Goal: Book appointment/travel/reservation

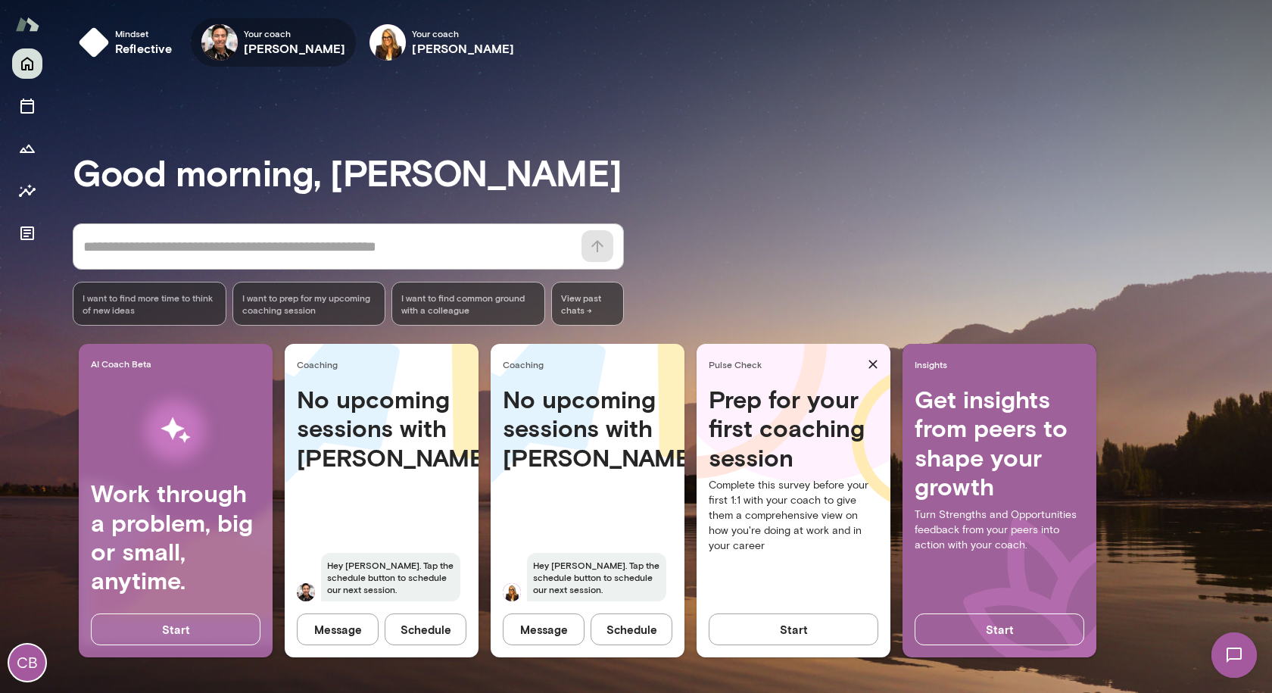
click at [295, 45] on h6 "[PERSON_NAME]" at bounding box center [295, 48] width 102 height 18
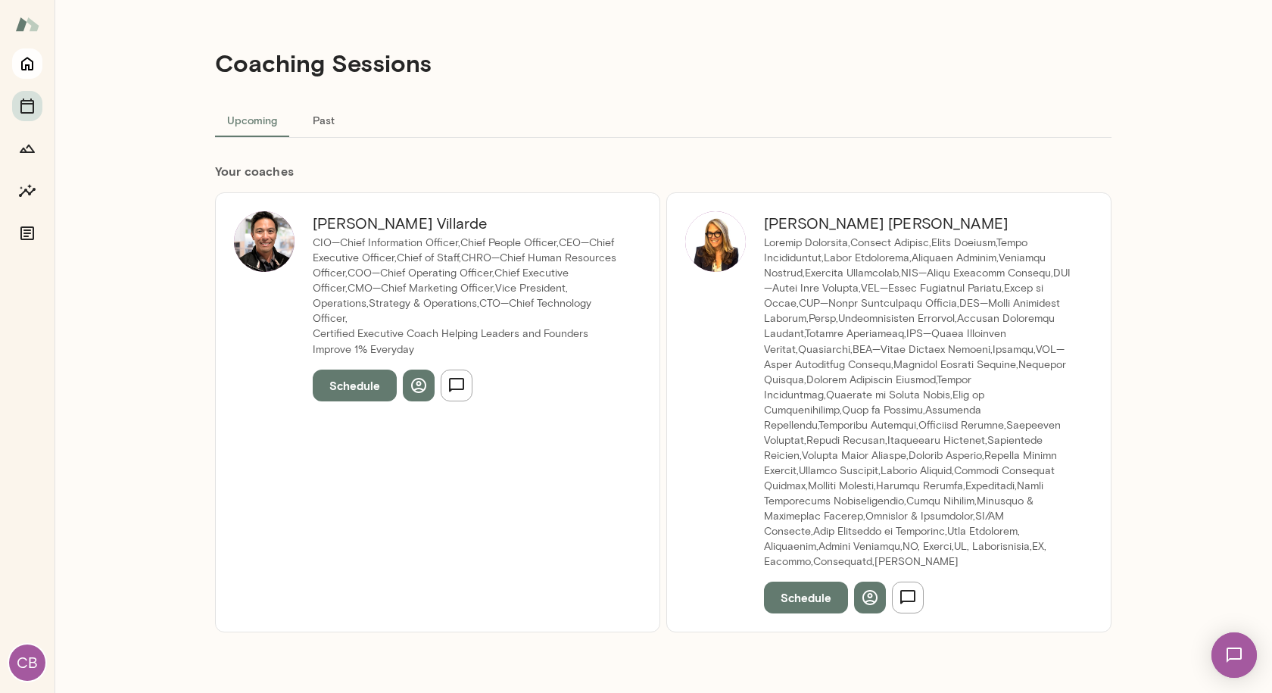
drag, startPoint x: 4, startPoint y: 78, endPoint x: 15, endPoint y: 71, distance: 13.2
click at [5, 77] on div "CB" at bounding box center [27, 370] width 55 height 644
click at [22, 69] on icon "Home" at bounding box center [27, 65] width 12 height 14
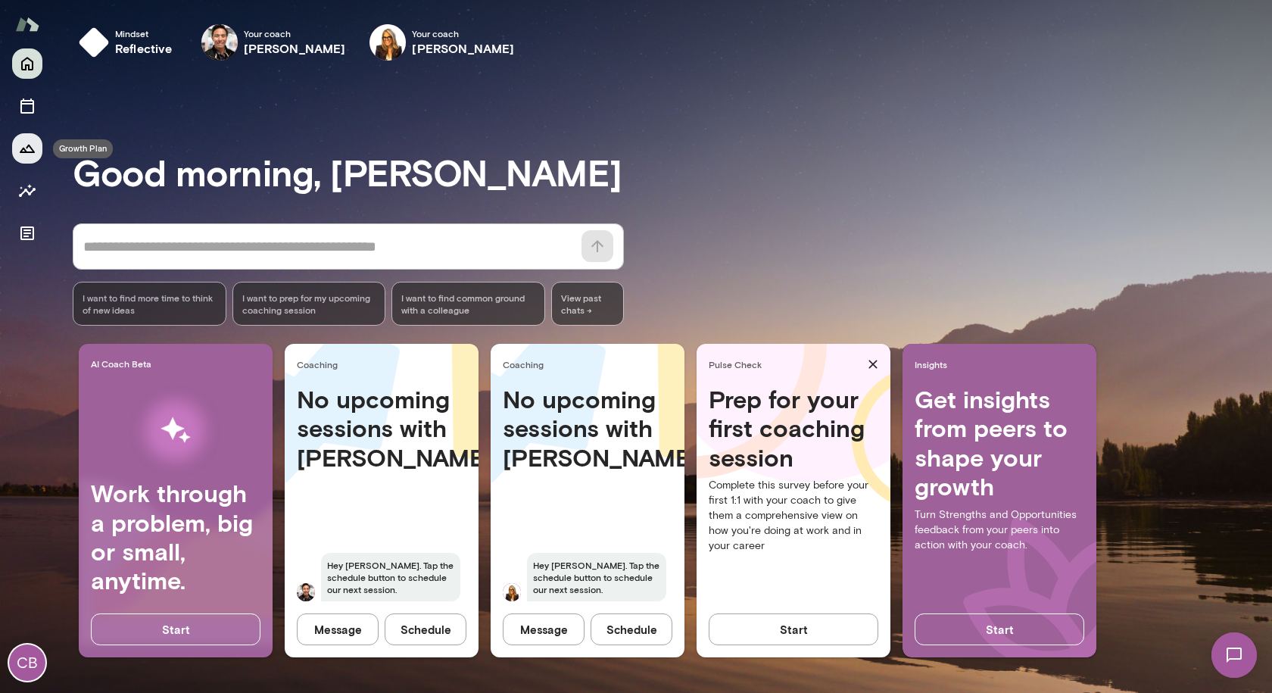
click at [24, 148] on icon "Growth Plan" at bounding box center [27, 149] width 15 height 8
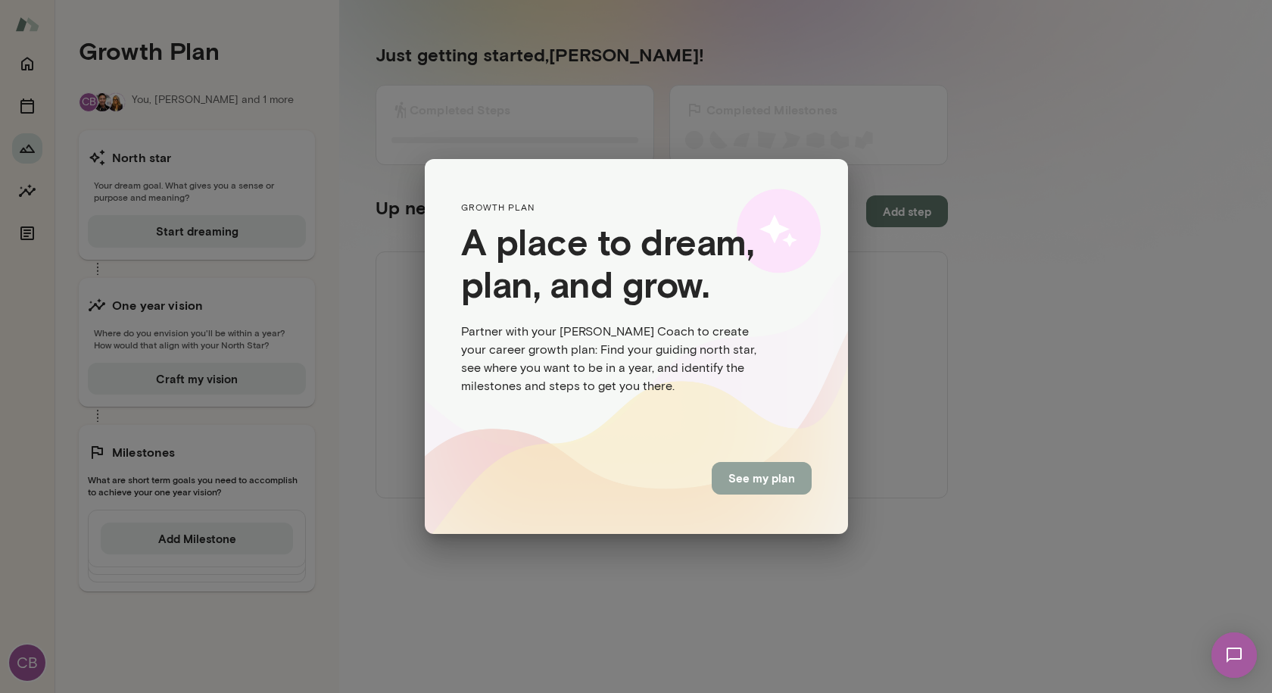
click at [775, 491] on button "See my plan" at bounding box center [762, 478] width 100 height 32
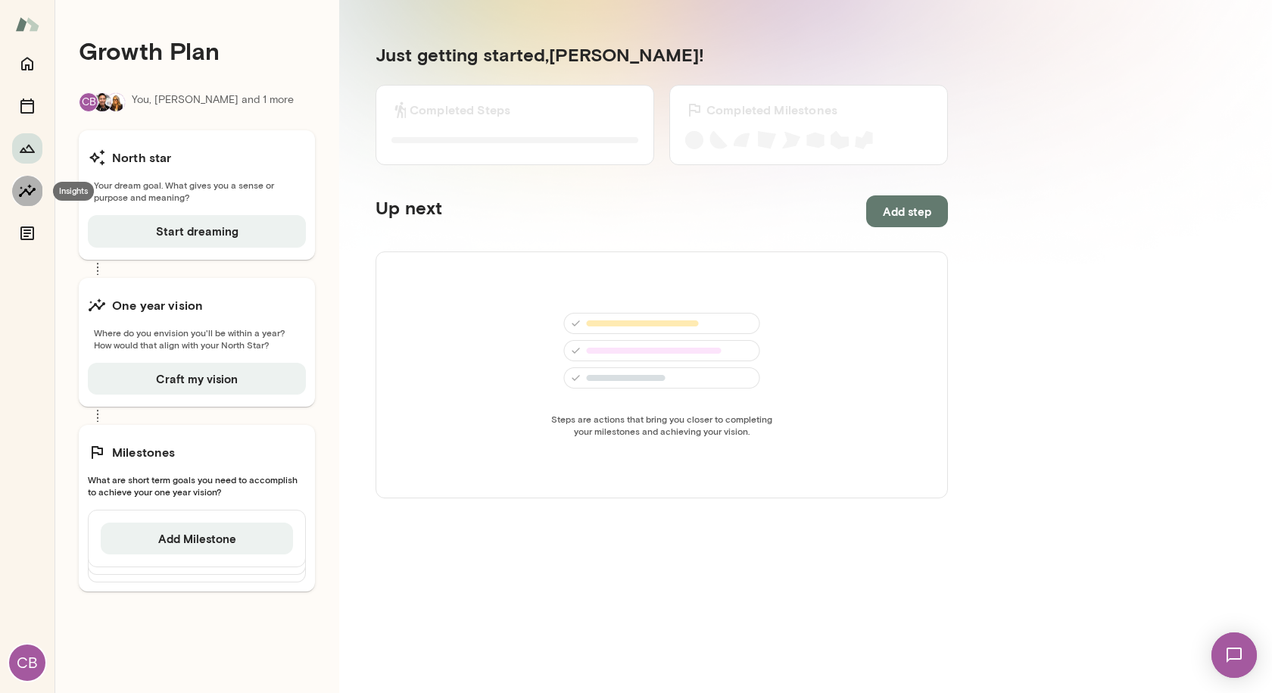
click at [38, 198] on button "Insights" at bounding box center [27, 191] width 30 height 30
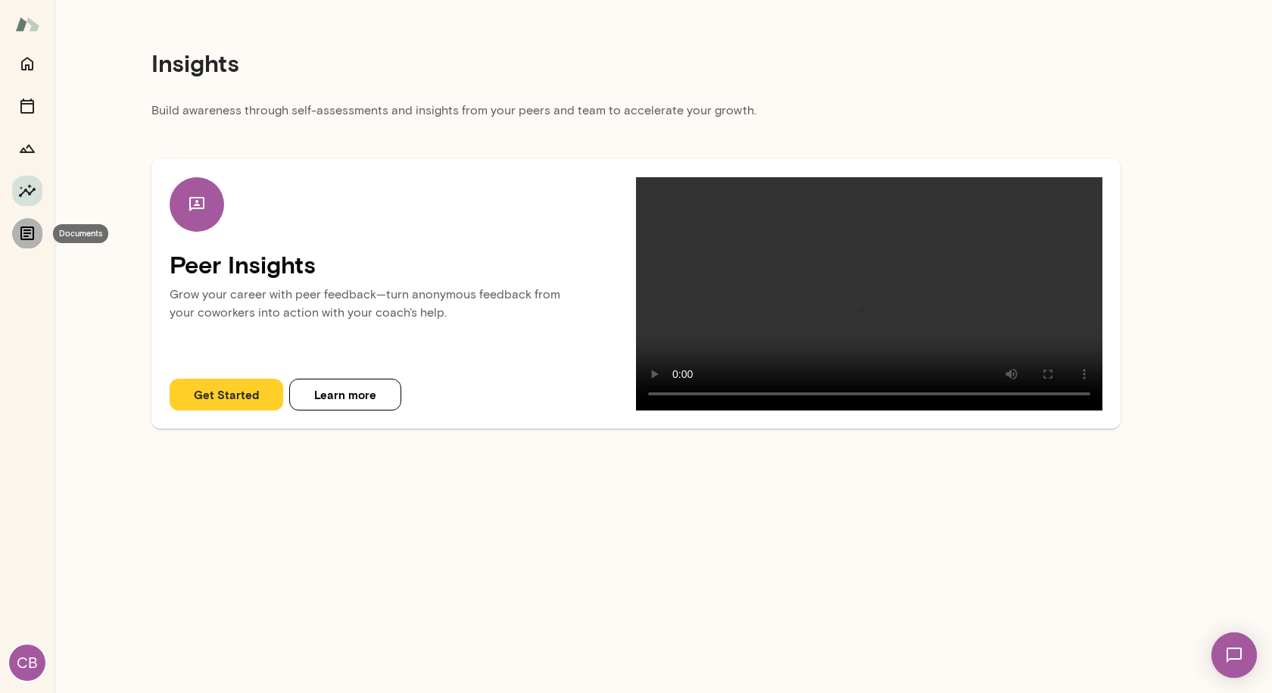
click at [33, 226] on icon "Documents" at bounding box center [27, 233] width 18 height 18
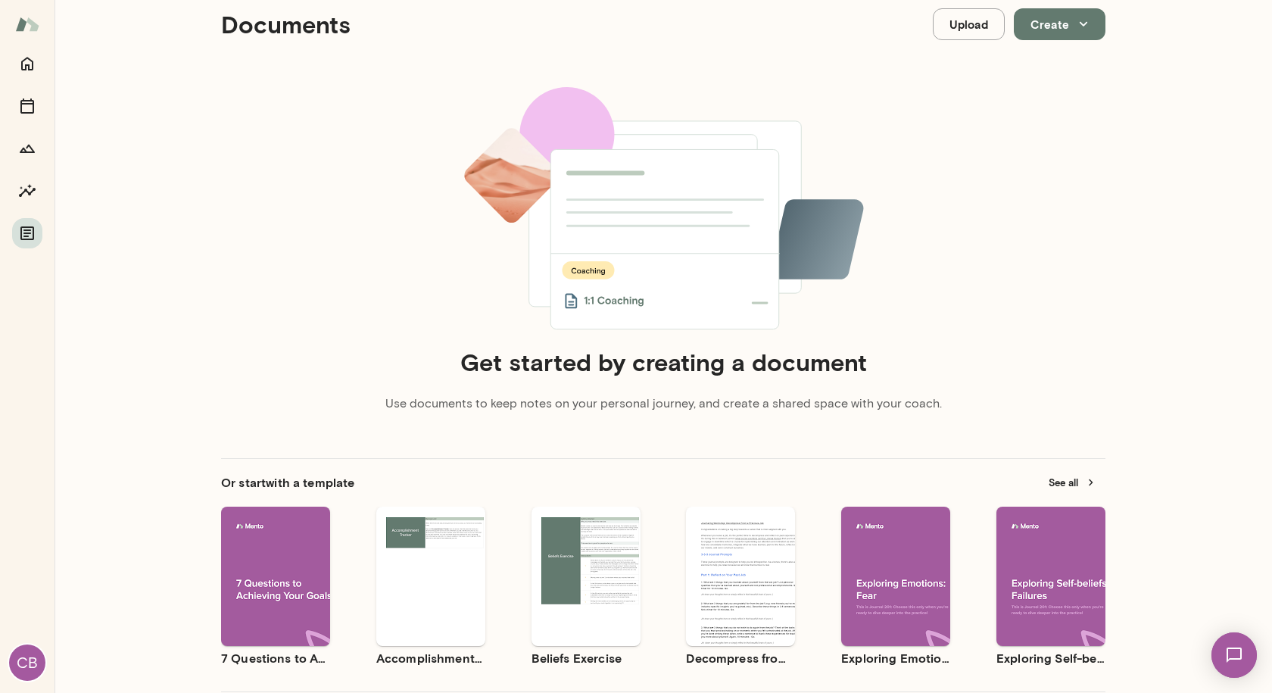
scroll to position [76, 0]
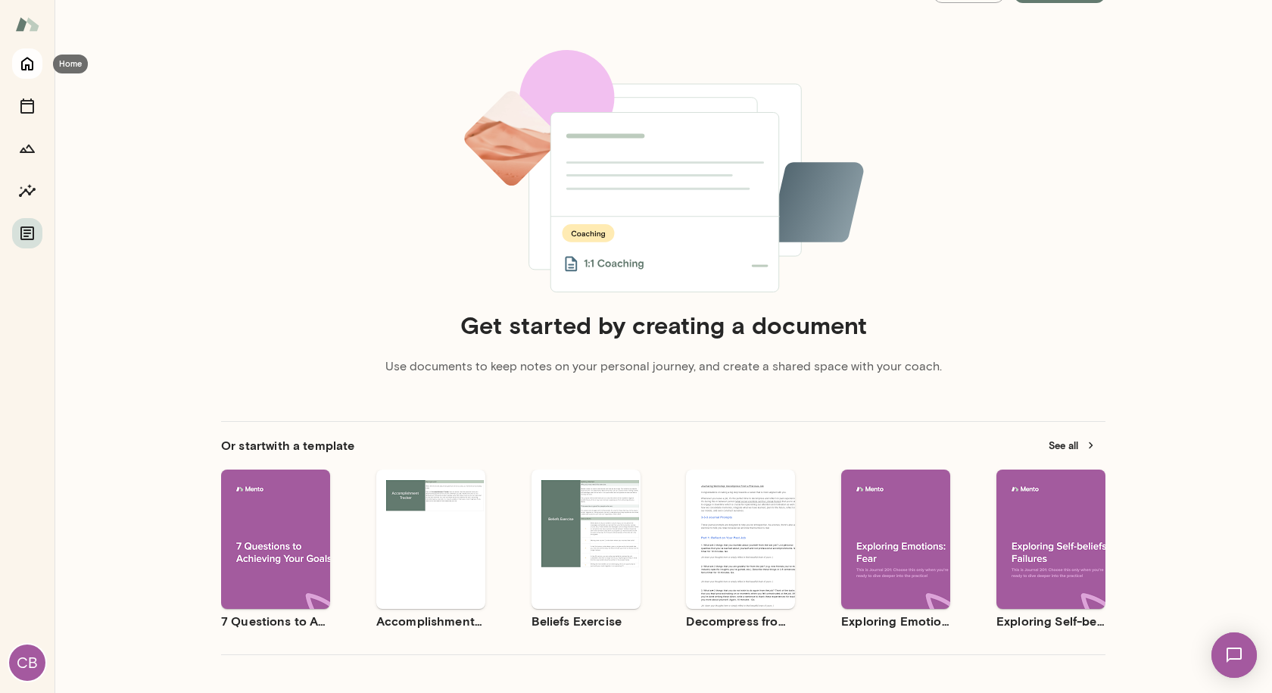
click at [27, 63] on icon "Home" at bounding box center [27, 64] width 18 height 18
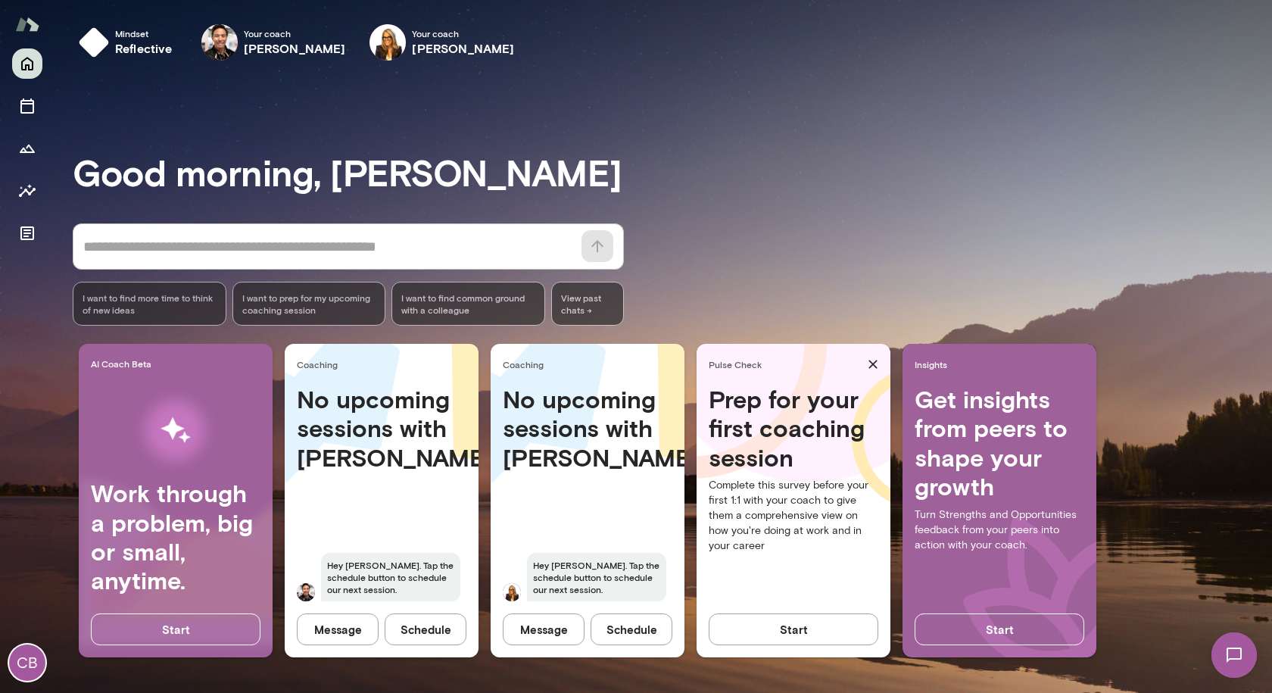
click at [26, 24] on img at bounding box center [27, 24] width 24 height 29
click at [0, 0] on icon "button" at bounding box center [0, 0] width 0 height 0
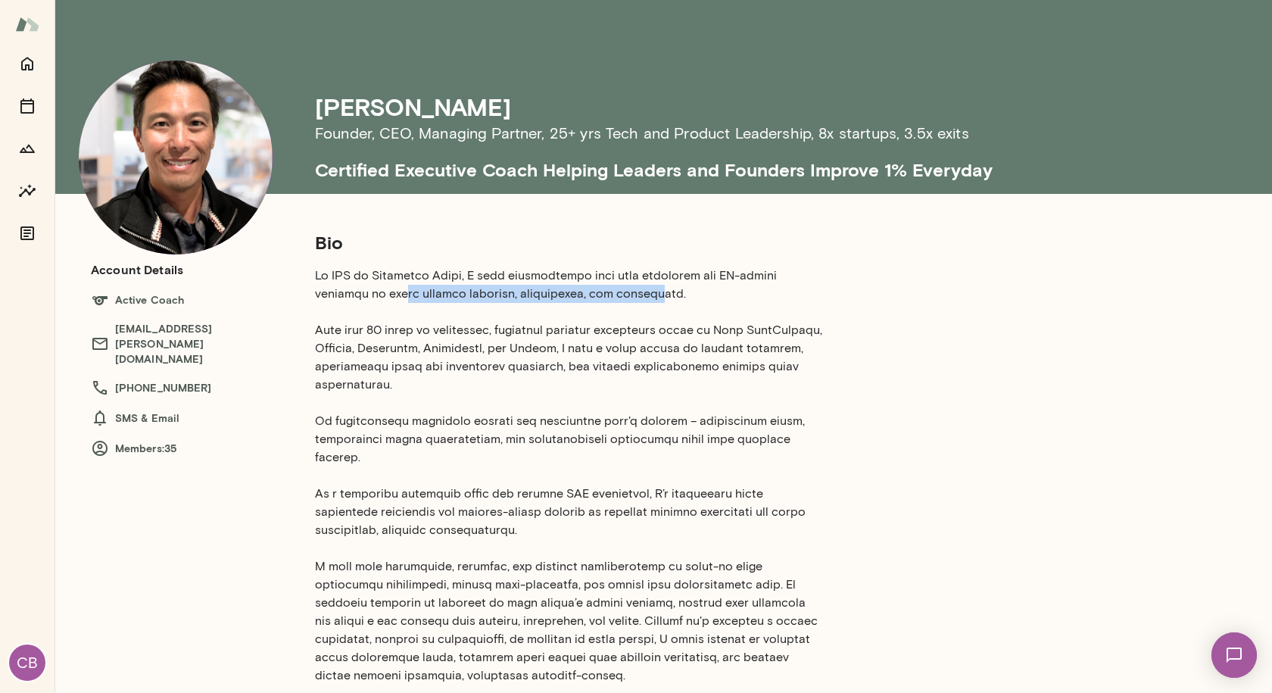
drag, startPoint x: 348, startPoint y: 289, endPoint x: 598, endPoint y: 288, distance: 250.6
click at [597, 288] on p at bounding box center [569, 521] width 509 height 509
click at [598, 288] on p at bounding box center [569, 521] width 509 height 509
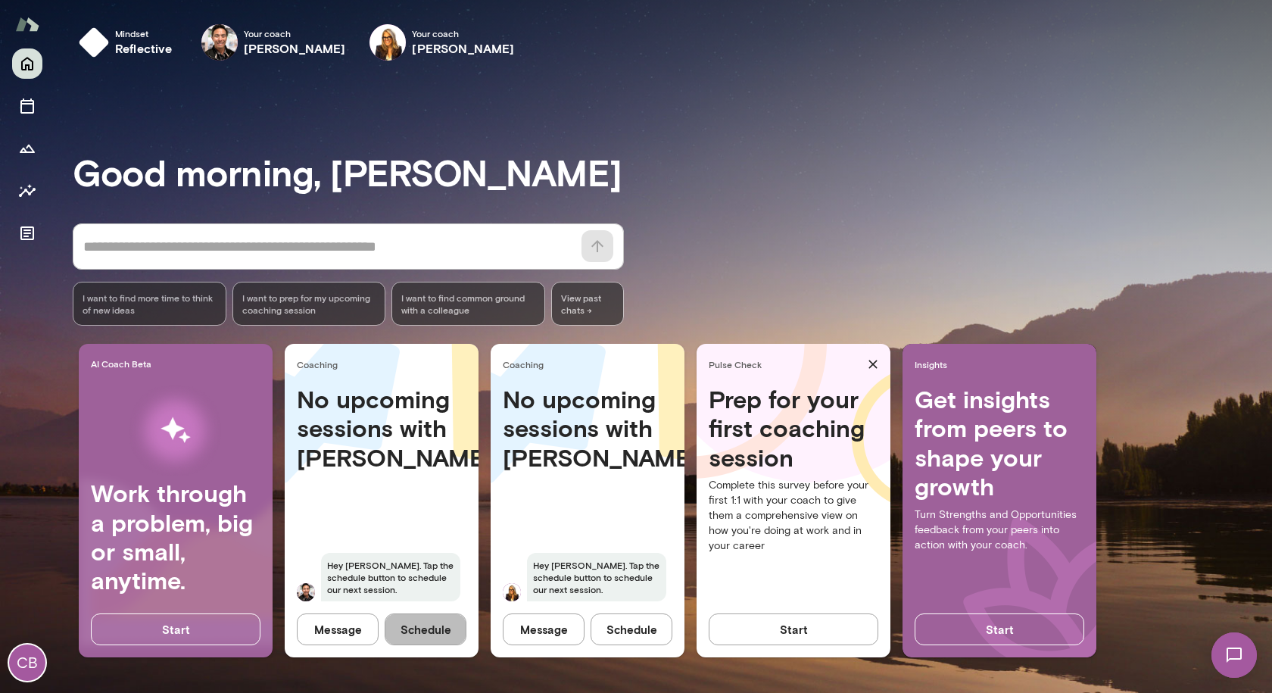
click at [419, 628] on button "Schedule" at bounding box center [426, 629] width 82 height 32
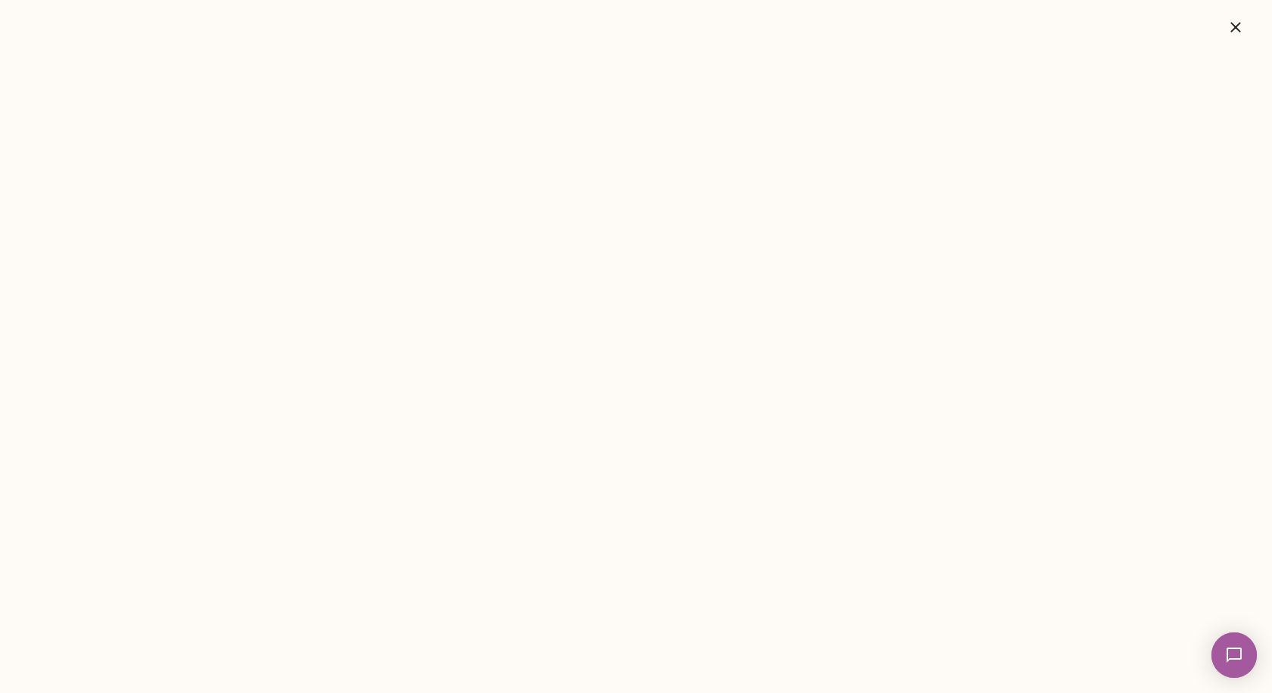
click at [1238, 647] on img at bounding box center [1234, 655] width 62 height 62
click at [170, 81] on div "Hi [PERSON_NAME], Hope you had a great holiday weekend. I just wanted to send a…" at bounding box center [110, 82] width 118 height 15
